Goal: Transaction & Acquisition: Purchase product/service

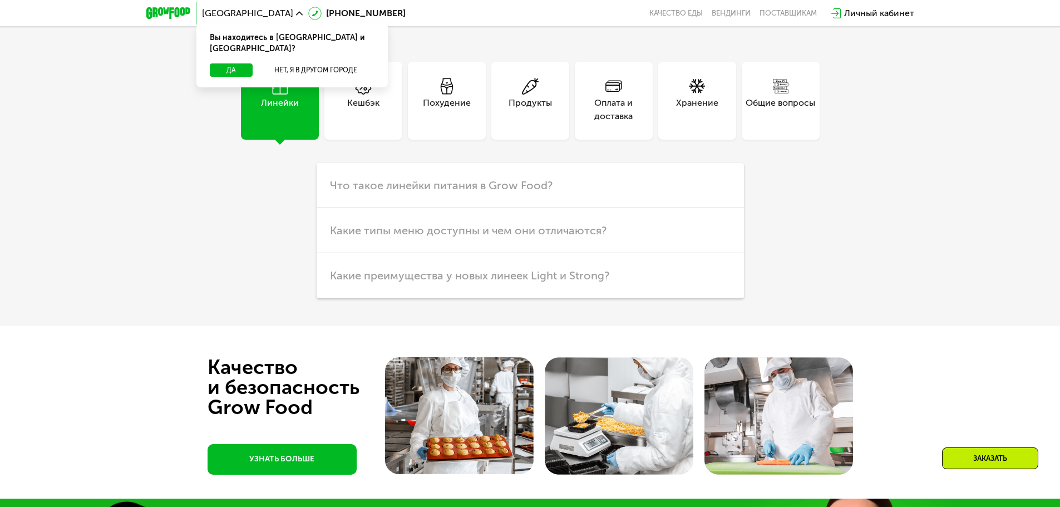
scroll to position [2893, 0]
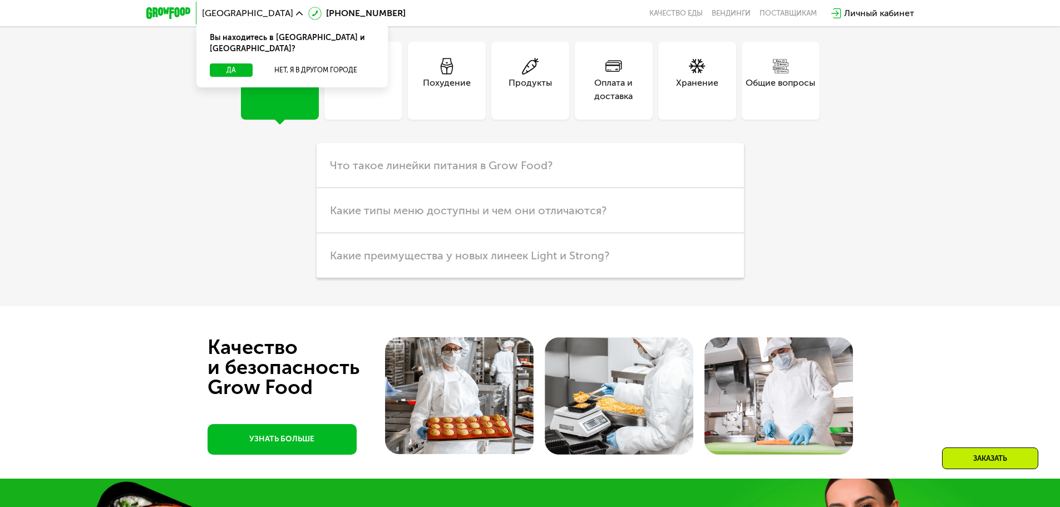
click at [446, 103] on div "Похудение" at bounding box center [447, 89] width 48 height 27
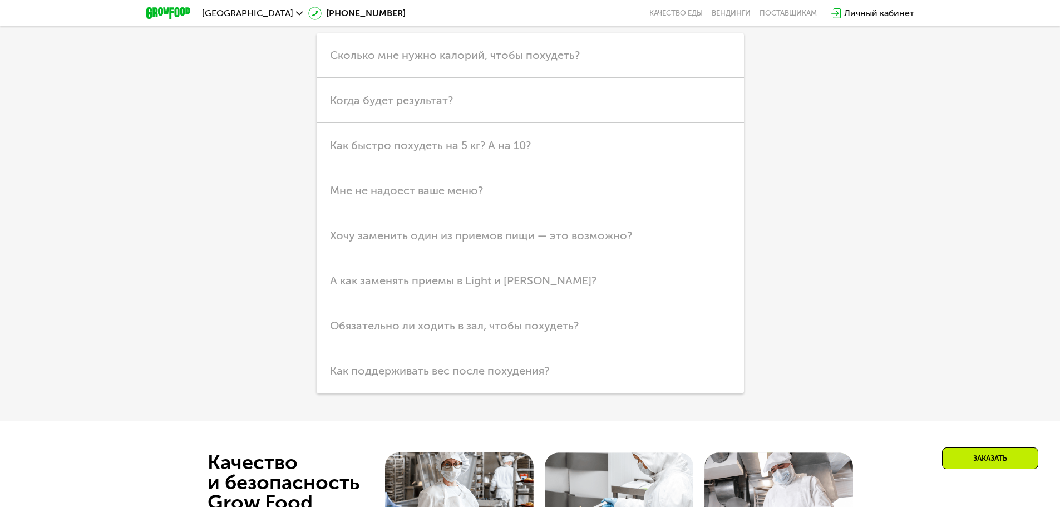
scroll to position [3004, 0]
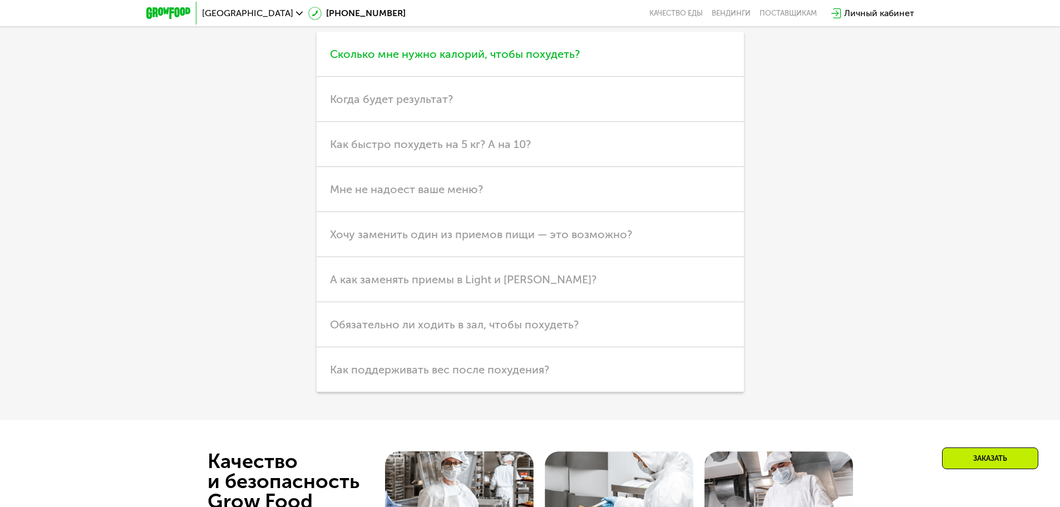
click at [471, 61] on span "Сколько мне нужно калорий, чтобы похудеть?" at bounding box center [455, 53] width 250 height 13
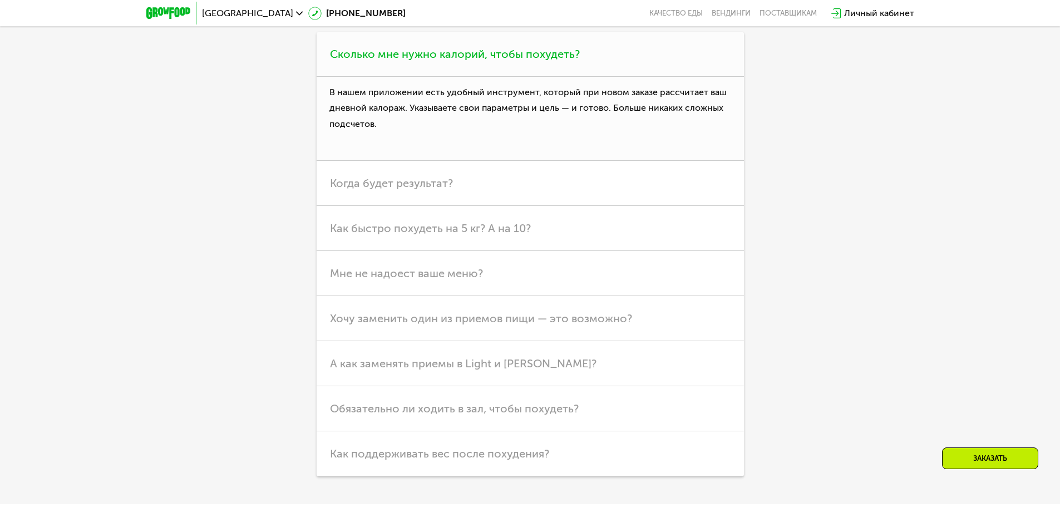
click at [471, 61] on span "Сколько мне нужно калорий, чтобы похудеть?" at bounding box center [455, 53] width 250 height 13
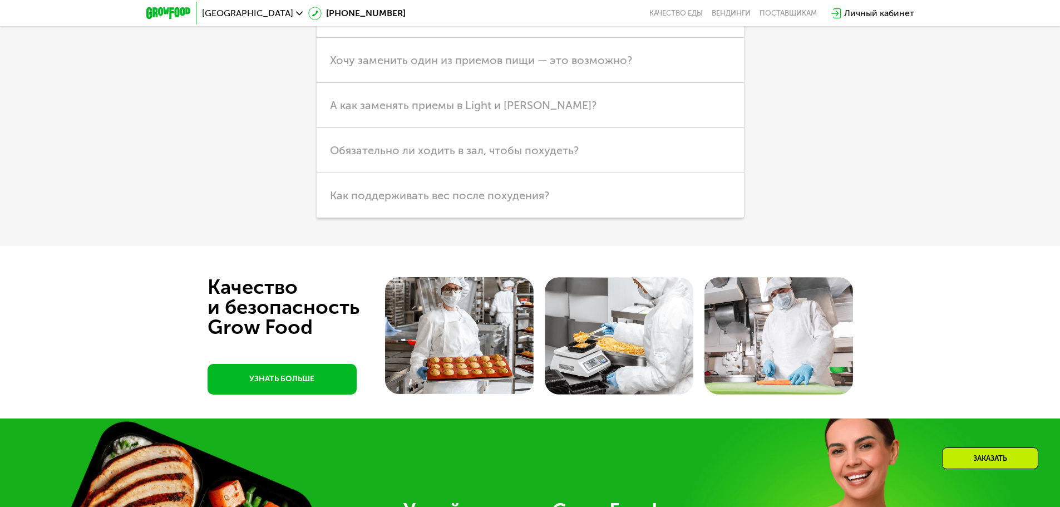
scroll to position [3171, 0]
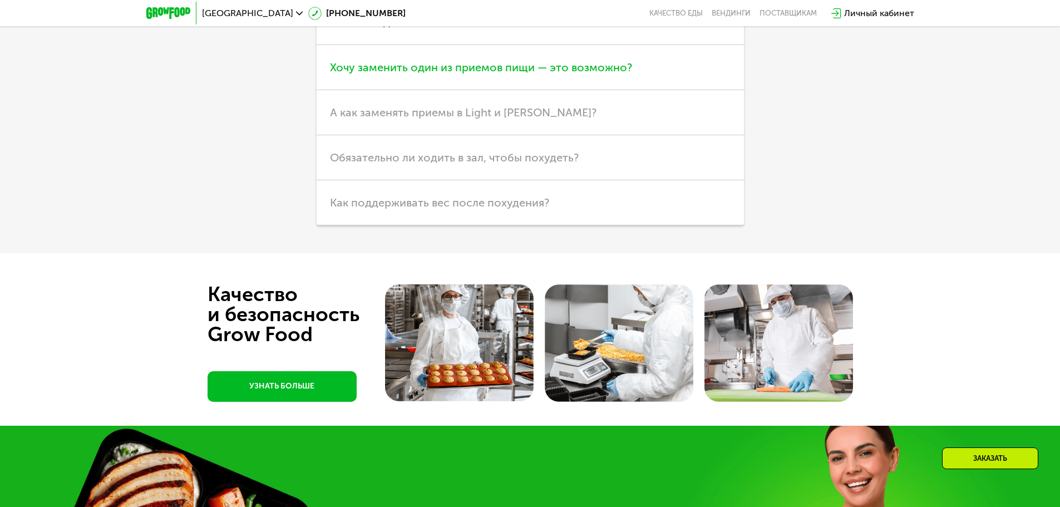
click at [515, 90] on h3 "Хочу заменить один из приемов пищи — это возможно?" at bounding box center [530, 67] width 427 height 45
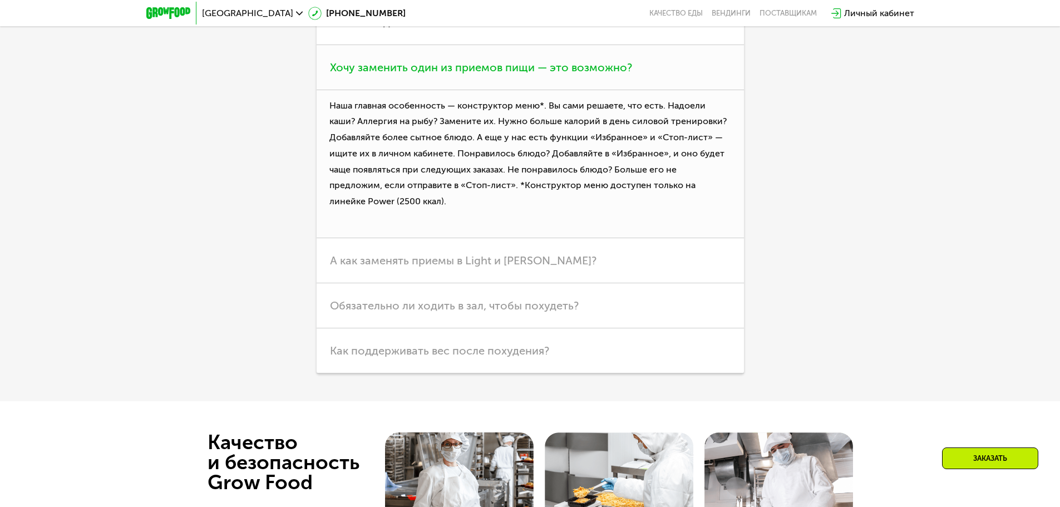
click at [515, 90] on h3 "Хочу заменить один из приемов пищи — это возможно?" at bounding box center [530, 67] width 427 height 45
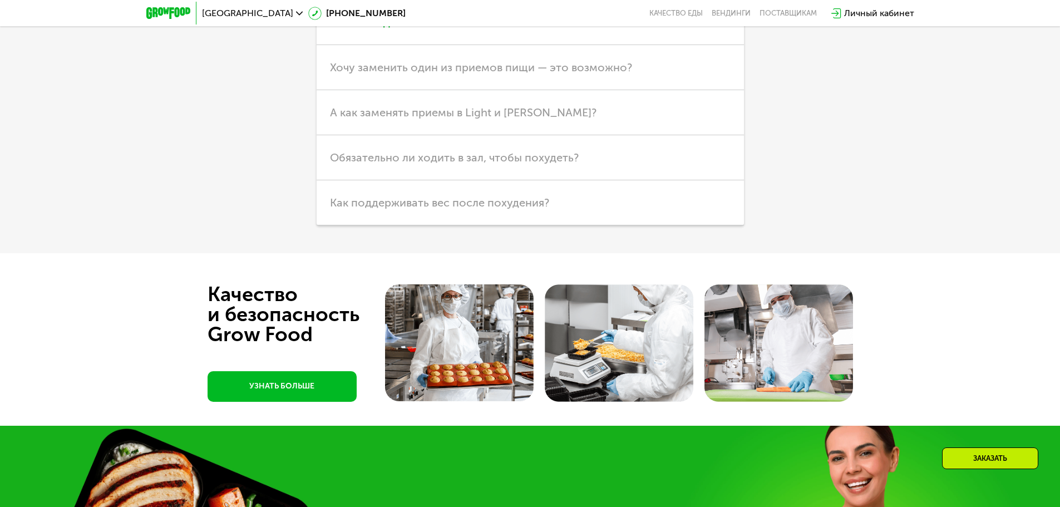
click at [498, 45] on h3 "Мне не надоест ваше меню?" at bounding box center [530, 22] width 427 height 45
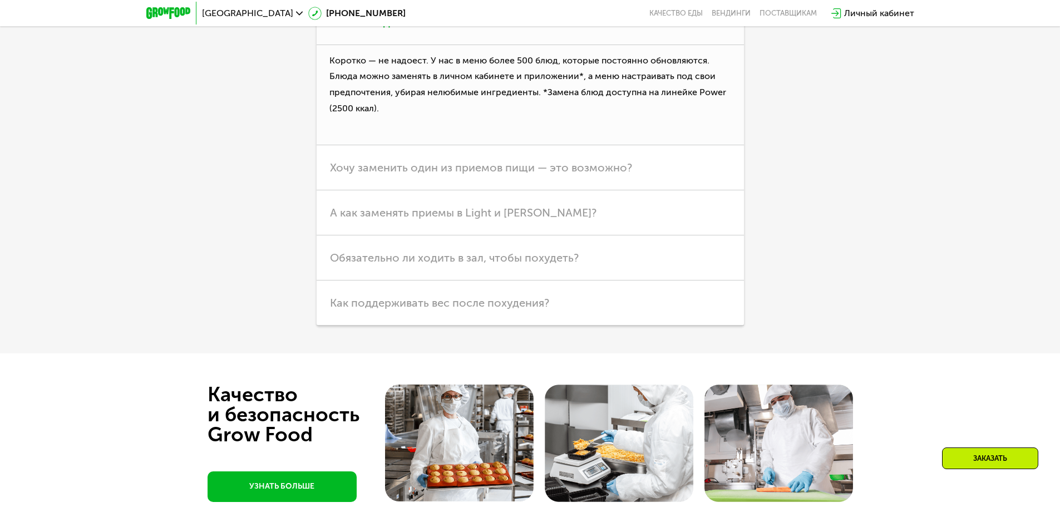
click at [498, 45] on h3 "Мне не надоест ваше меню?" at bounding box center [530, 22] width 427 height 45
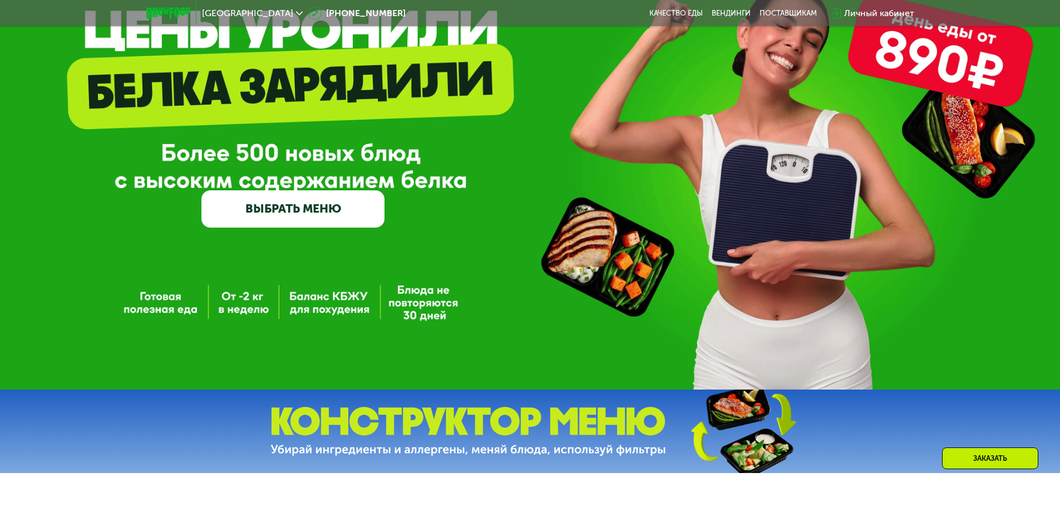
scroll to position [0, 0]
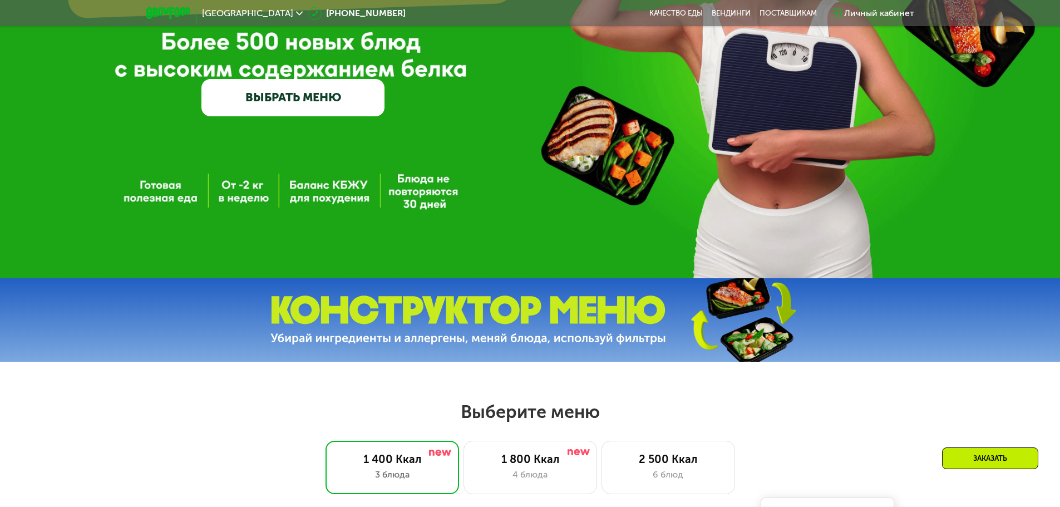
click at [270, 102] on link "ВЫБРАТЬ МЕНЮ" at bounding box center [292, 97] width 183 height 37
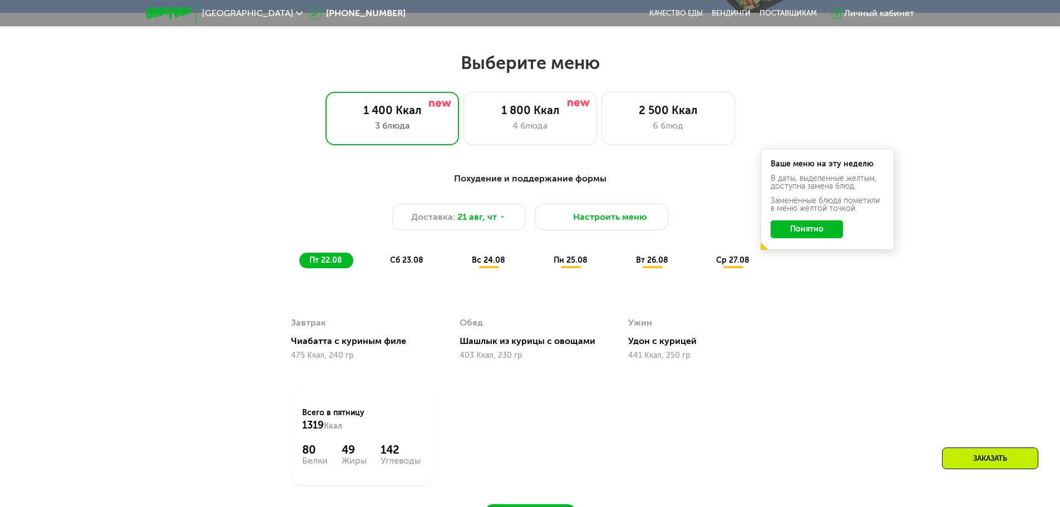
scroll to position [601, 0]
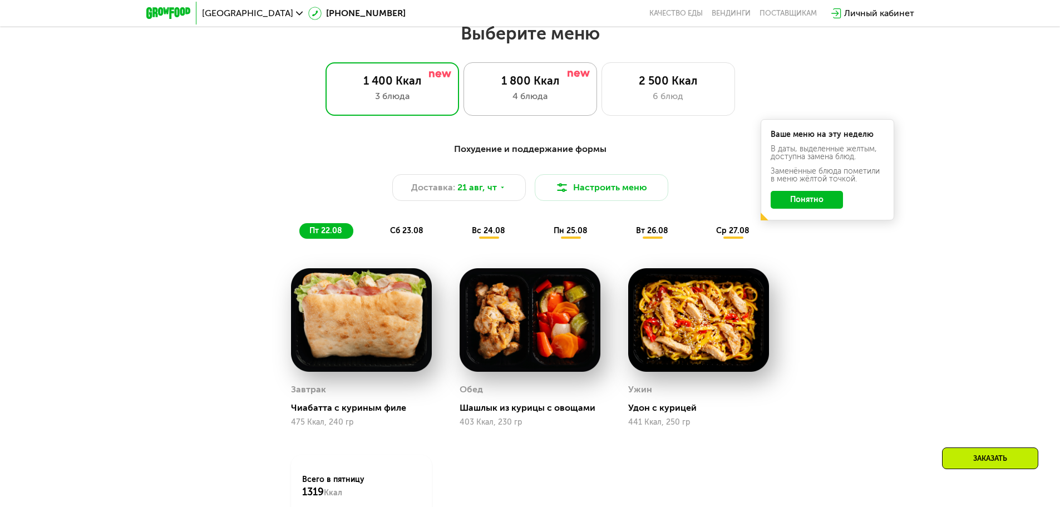
click at [504, 80] on div "1 800 Ккал" at bounding box center [530, 80] width 110 height 13
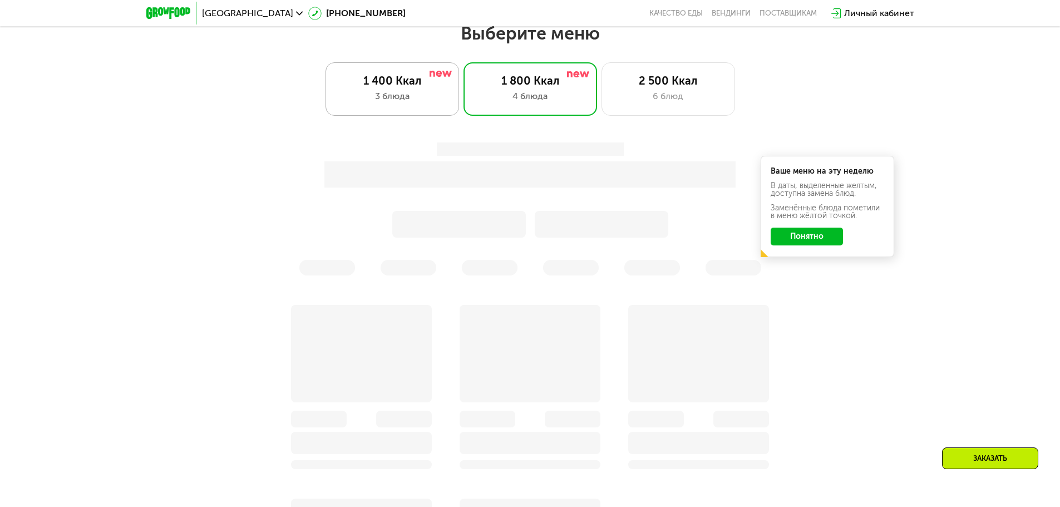
click at [414, 98] on div "3 блюда" at bounding box center [392, 96] width 110 height 13
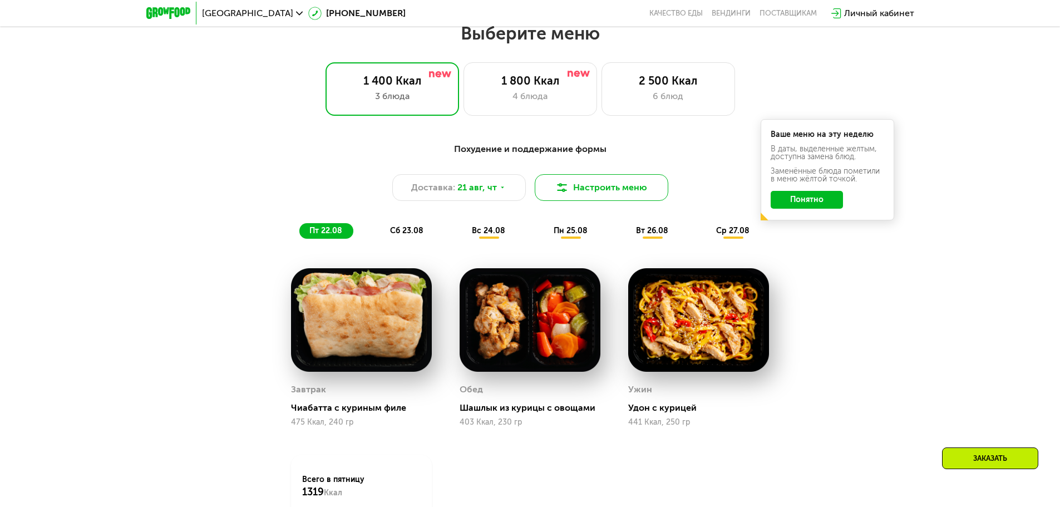
click at [568, 194] on img at bounding box center [561, 187] width 13 height 13
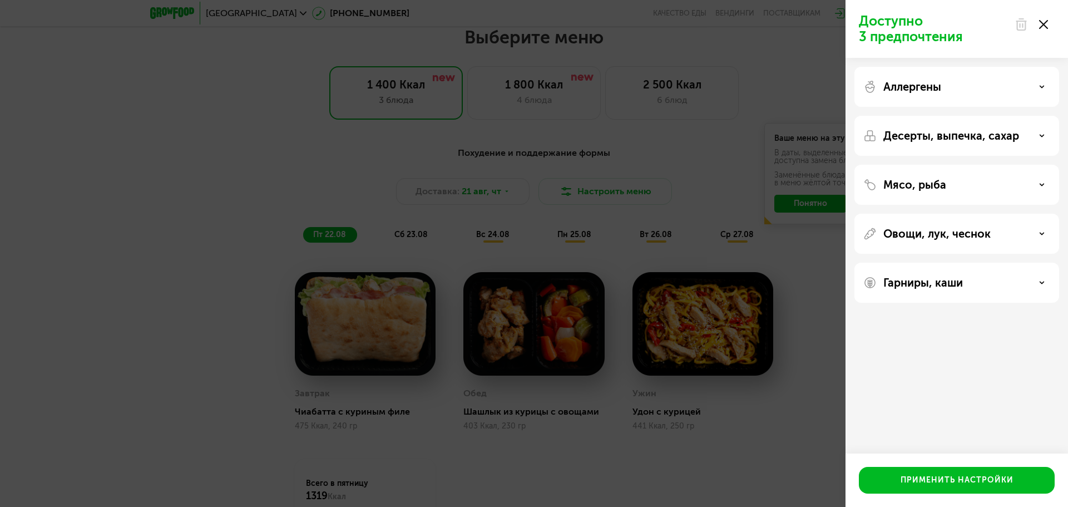
click at [965, 131] on p "Десерты, выпечка, сахар" at bounding box center [951, 135] width 136 height 13
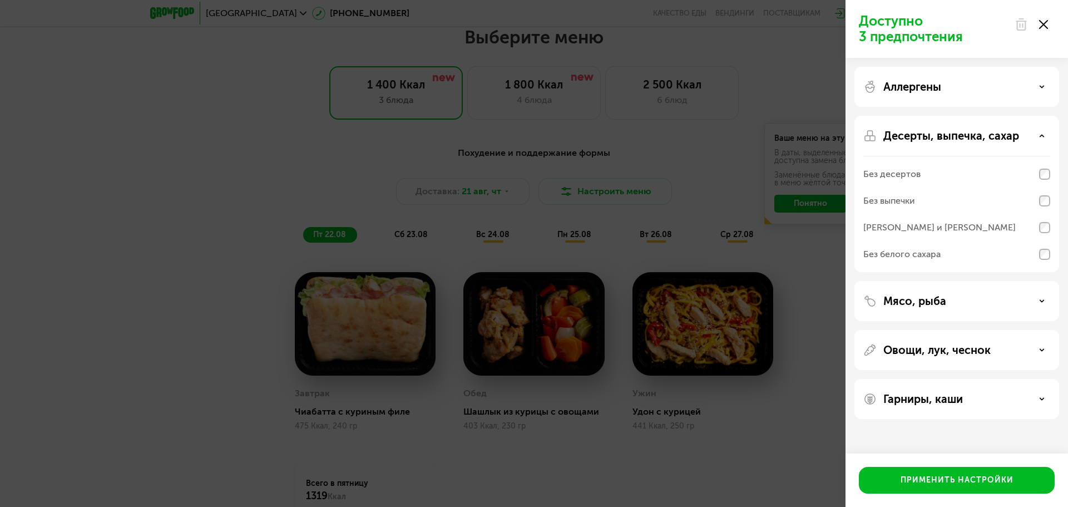
click at [1014, 258] on div "Без белого сахара" at bounding box center [956, 254] width 187 height 27
click at [999, 187] on div "Без десертов" at bounding box center [956, 200] width 187 height 27
click at [999, 214] on div "Без выпечки" at bounding box center [956, 227] width 187 height 27
click at [1004, 241] on div "[PERSON_NAME] и [PERSON_NAME]" at bounding box center [956, 254] width 187 height 27
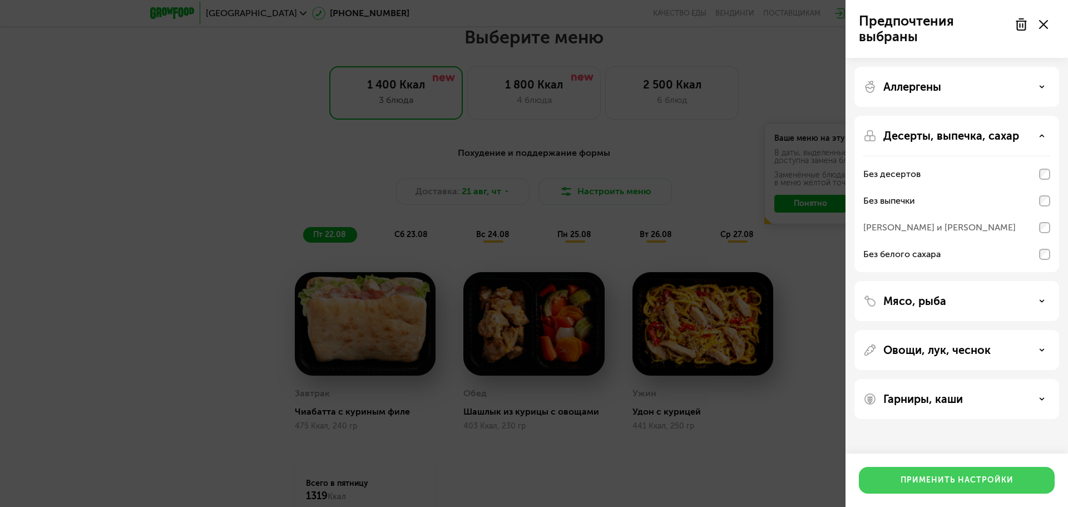
click at [936, 481] on div "Применить настройки" at bounding box center [957, 480] width 113 height 11
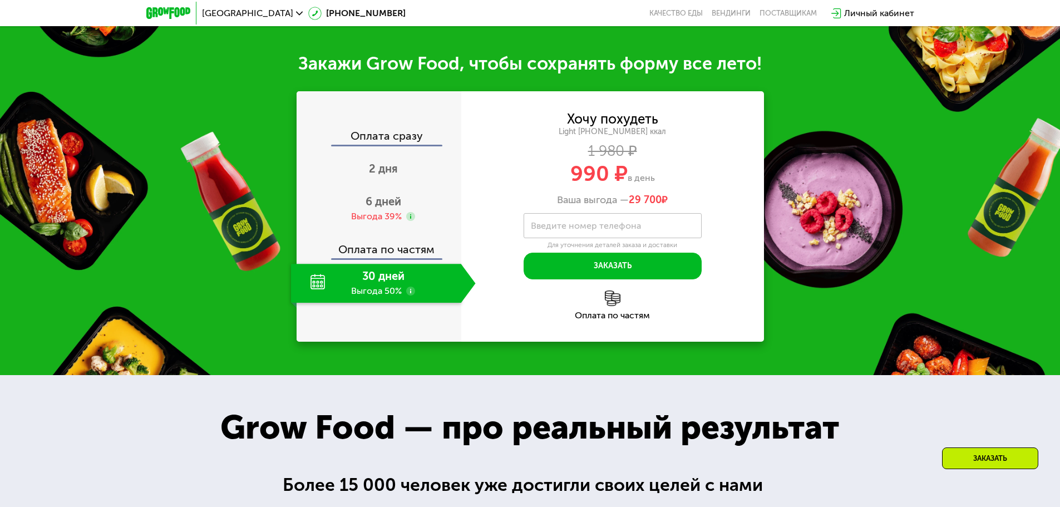
scroll to position [1213, 0]
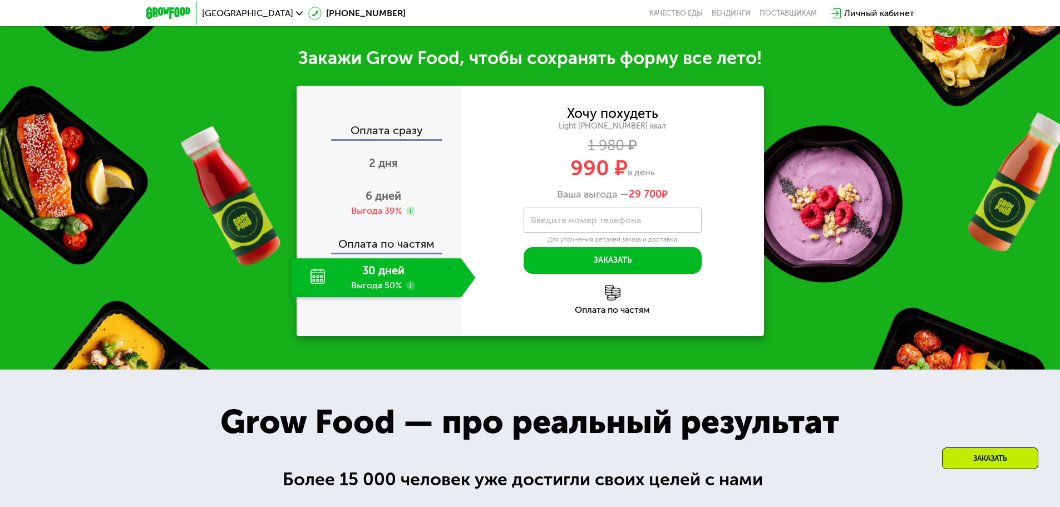
click at [380, 139] on div "Оплата сразу" at bounding box center [380, 132] width 164 height 14
click at [378, 168] on span "2 дня" at bounding box center [383, 162] width 29 height 13
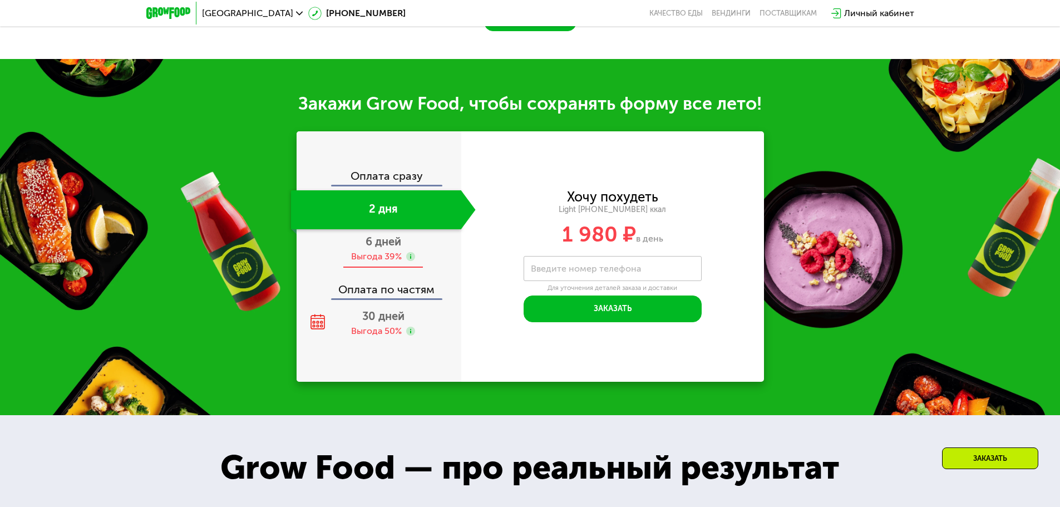
click at [379, 250] on div "Оплата сразу 2 дня 6 дней Выгода 39% Оплата по частям 30 дней Выгода 50%" at bounding box center [379, 256] width 165 height 172
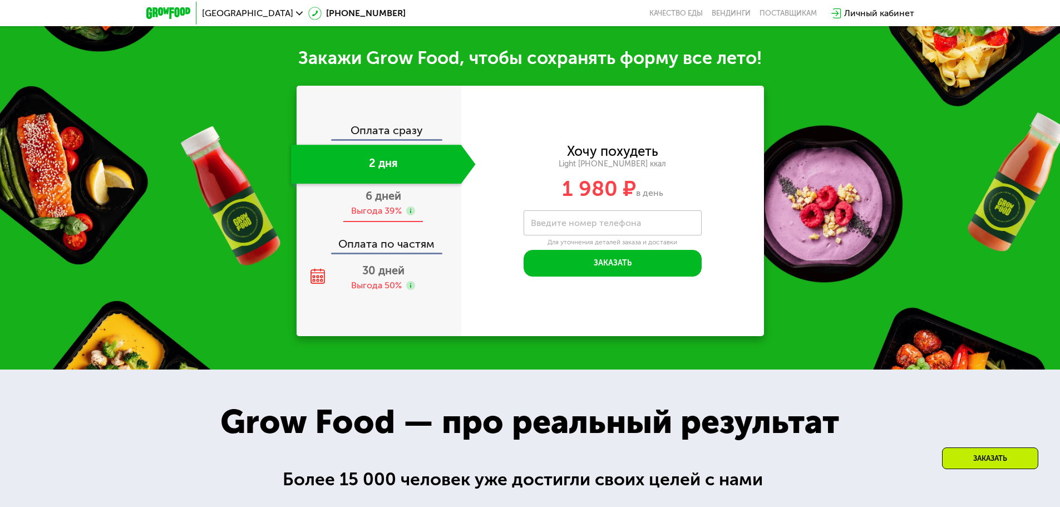
click at [392, 211] on div "Выгода 39%" at bounding box center [376, 211] width 51 height 12
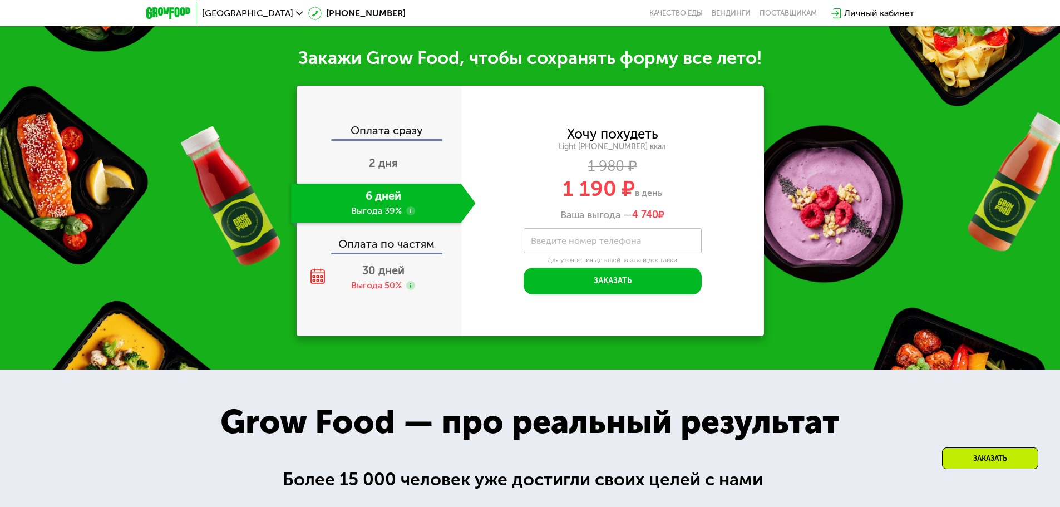
click at [392, 250] on div "Оплата по частям" at bounding box center [380, 240] width 164 height 26
click at [391, 126] on div "Оплата сразу 2 дня 6 дней Выгода 39% Оплата по частям 30 дней Выгода 50%" at bounding box center [379, 211] width 165 height 250
click at [364, 245] on div "Оплата по частям" at bounding box center [380, 240] width 164 height 26
click at [358, 278] on div "30 дней Выгода 50%" at bounding box center [383, 277] width 185 height 39
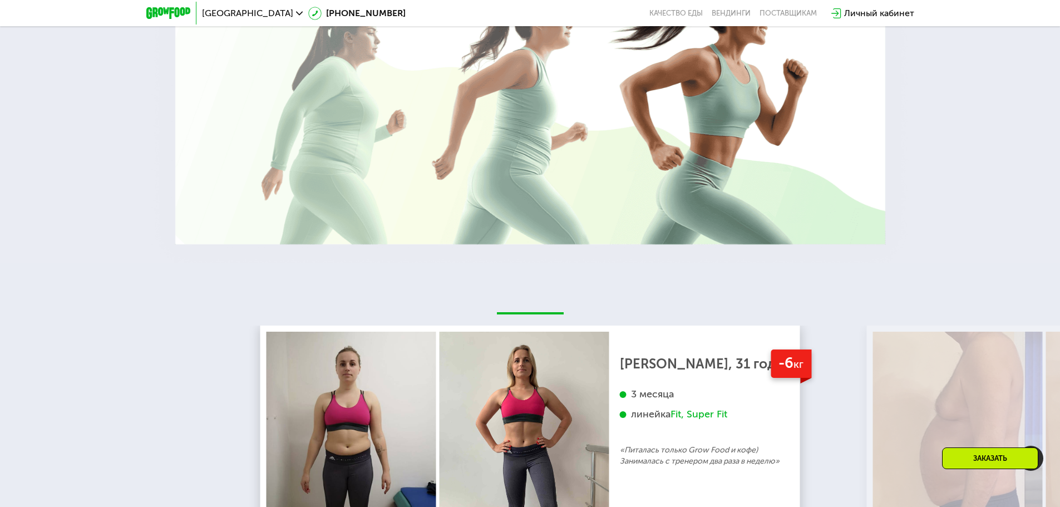
scroll to position [1992, 0]
